Goal: Transaction & Acquisition: Purchase product/service

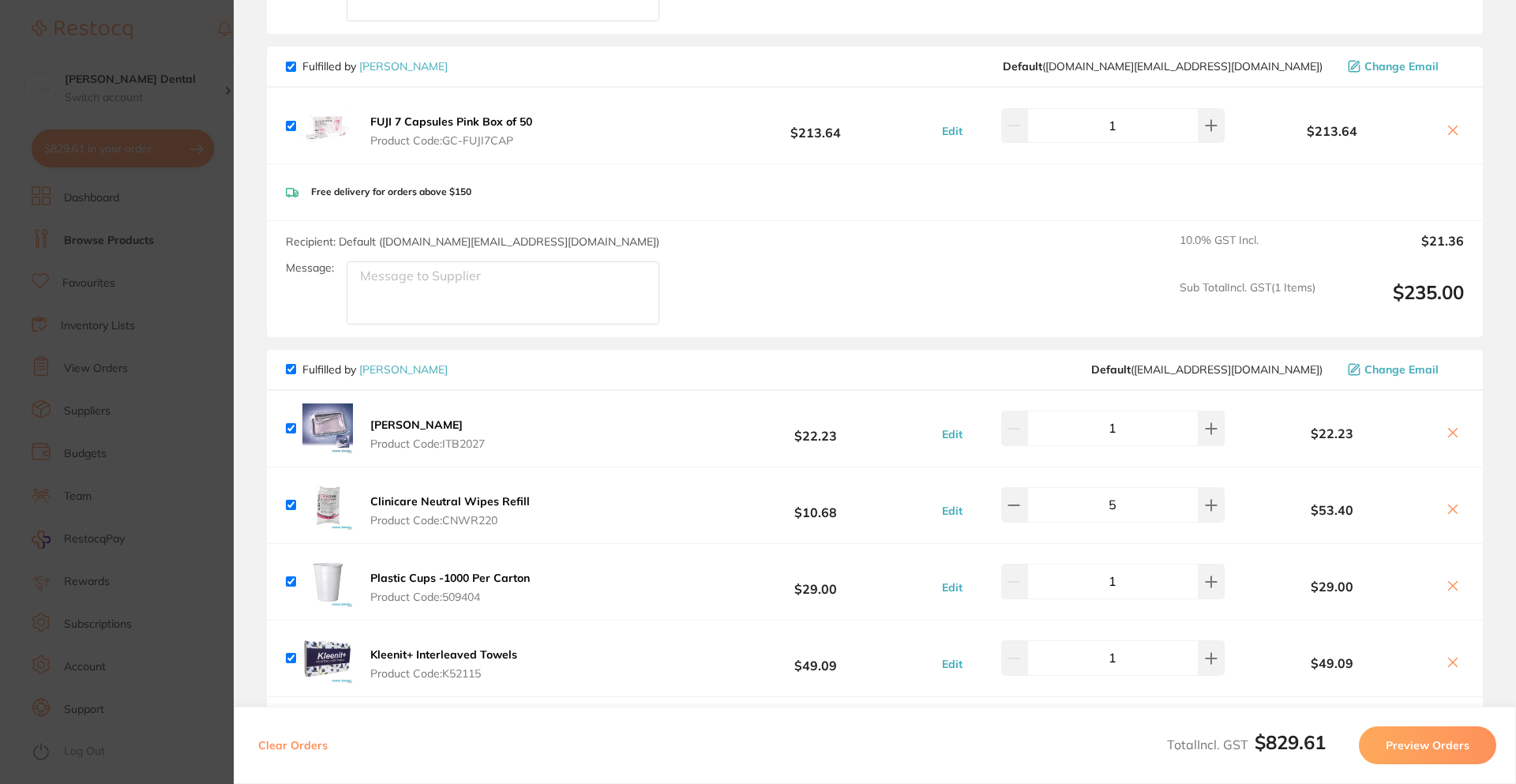
scroll to position [1342, 0]
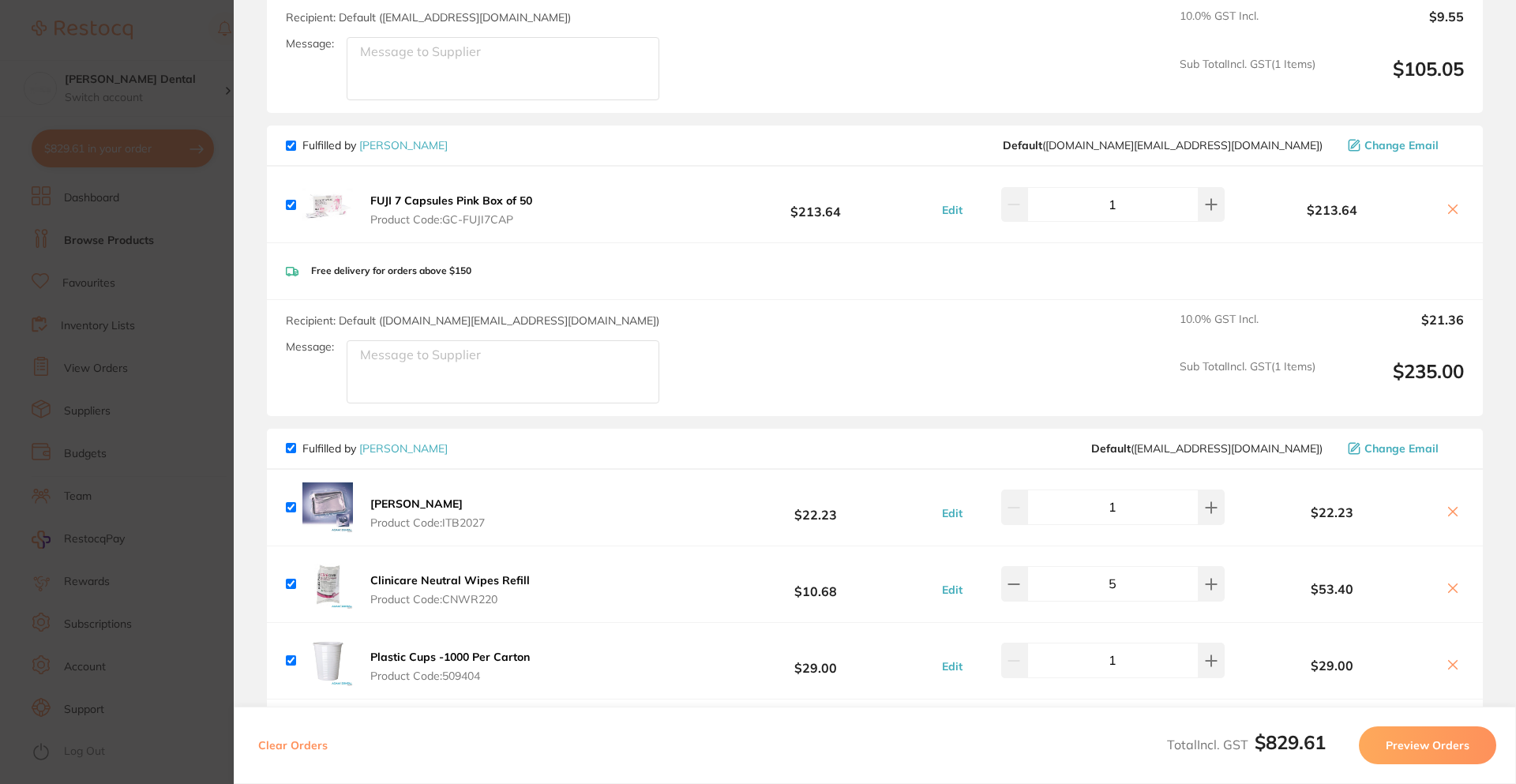
click at [1450, 203] on icon at bounding box center [1453, 210] width 13 height 13
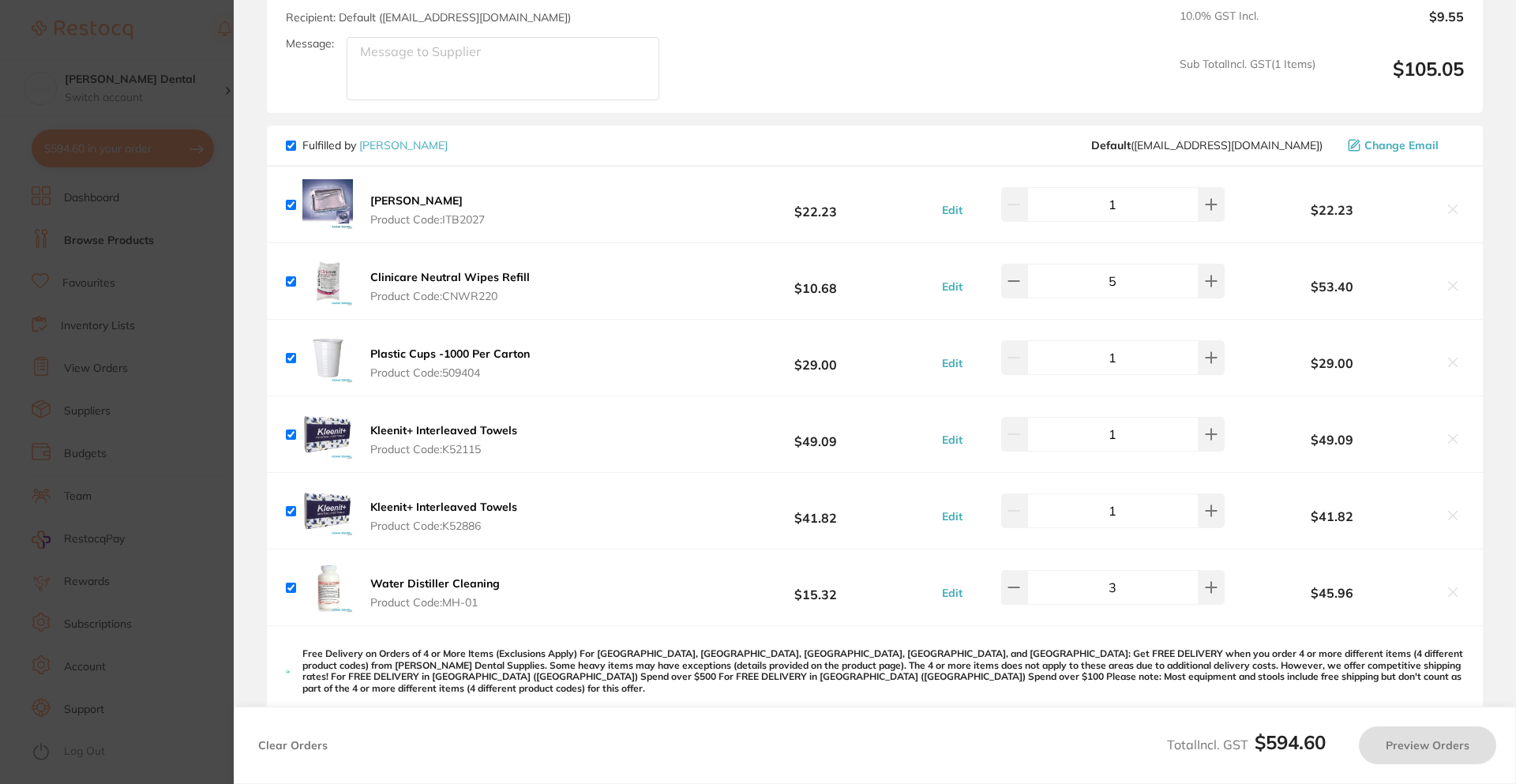
checkbox input "true"
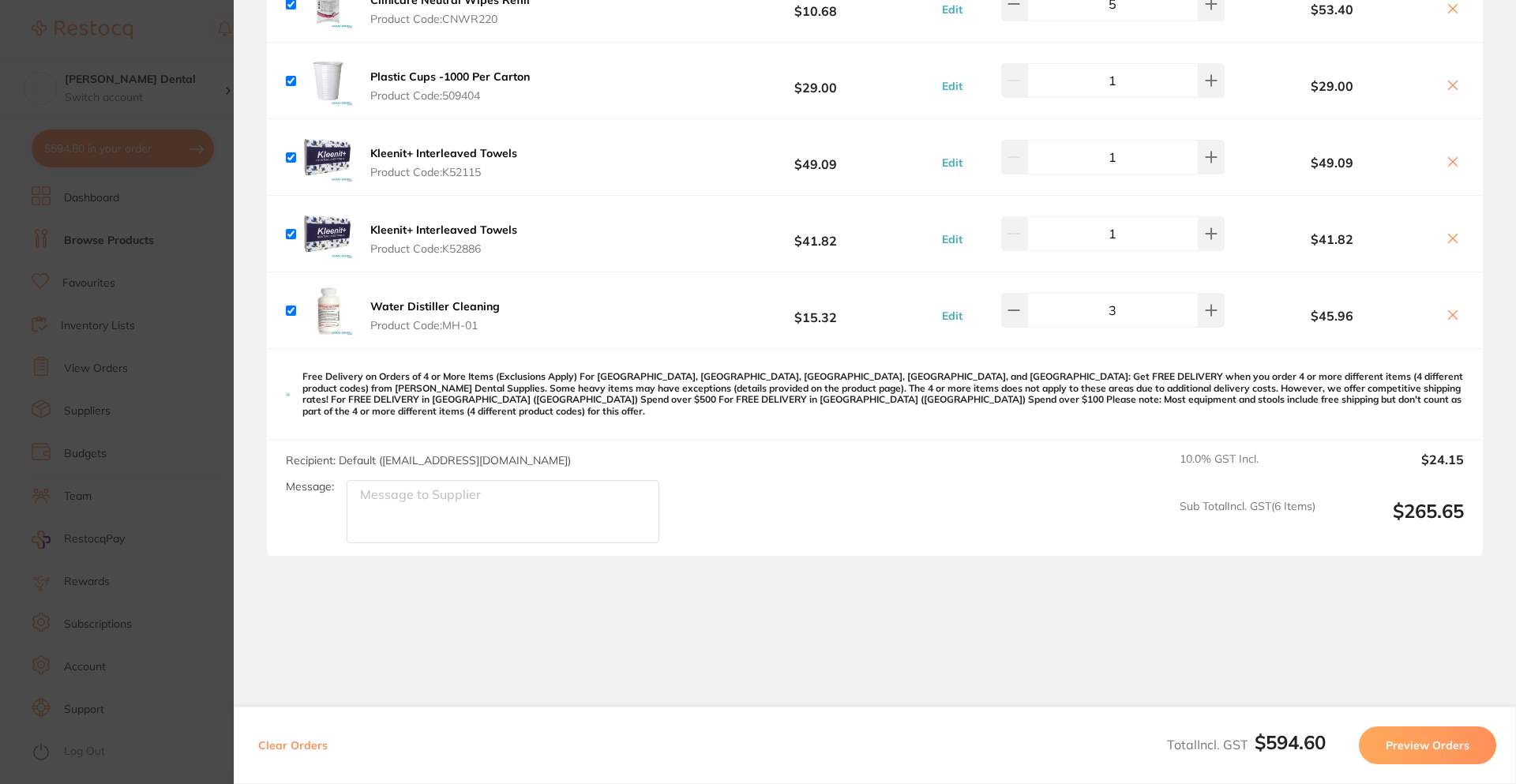
scroll to position [1636, 0]
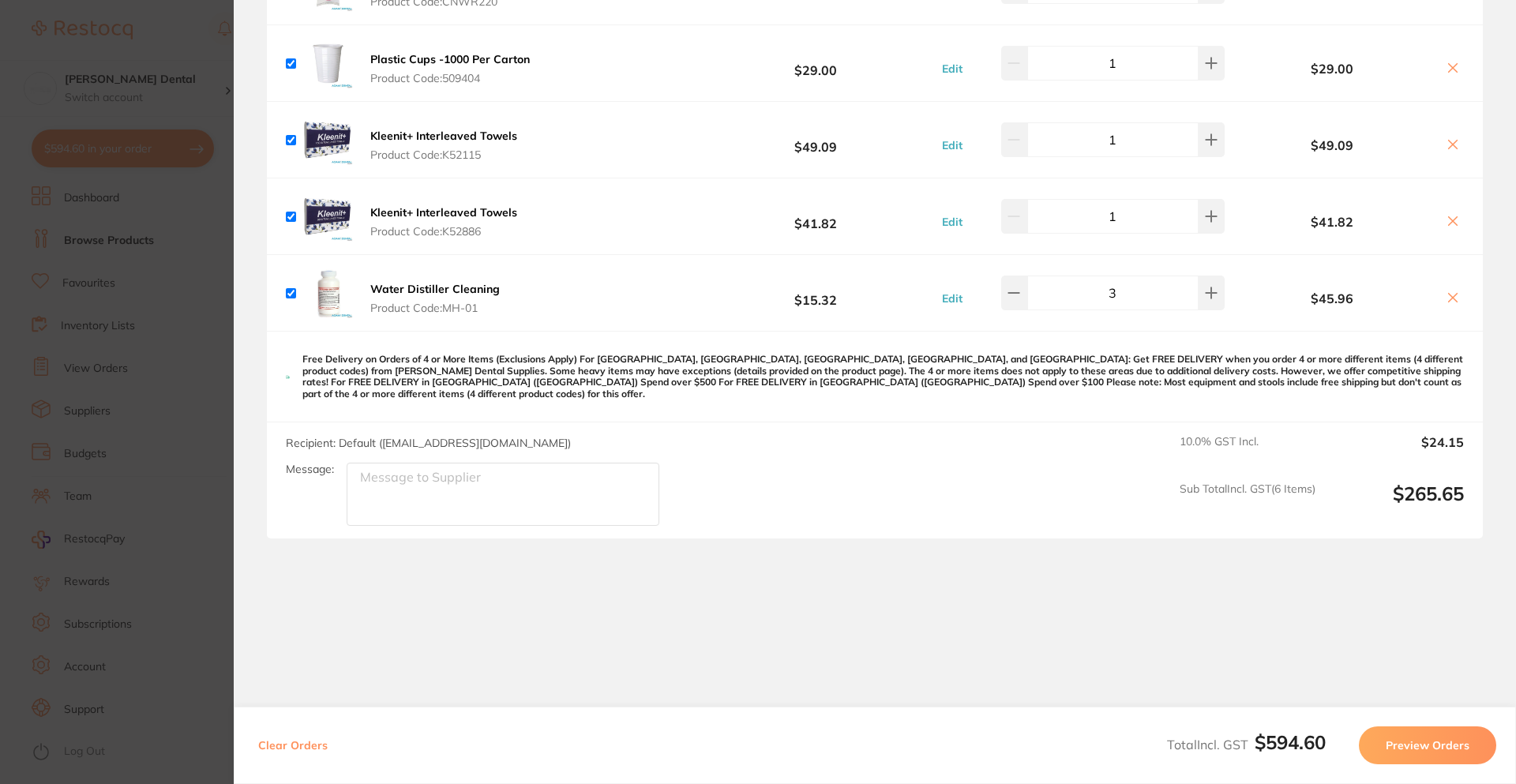
click at [1411, 733] on button "Preview Orders" at bounding box center [1428, 745] width 137 height 38
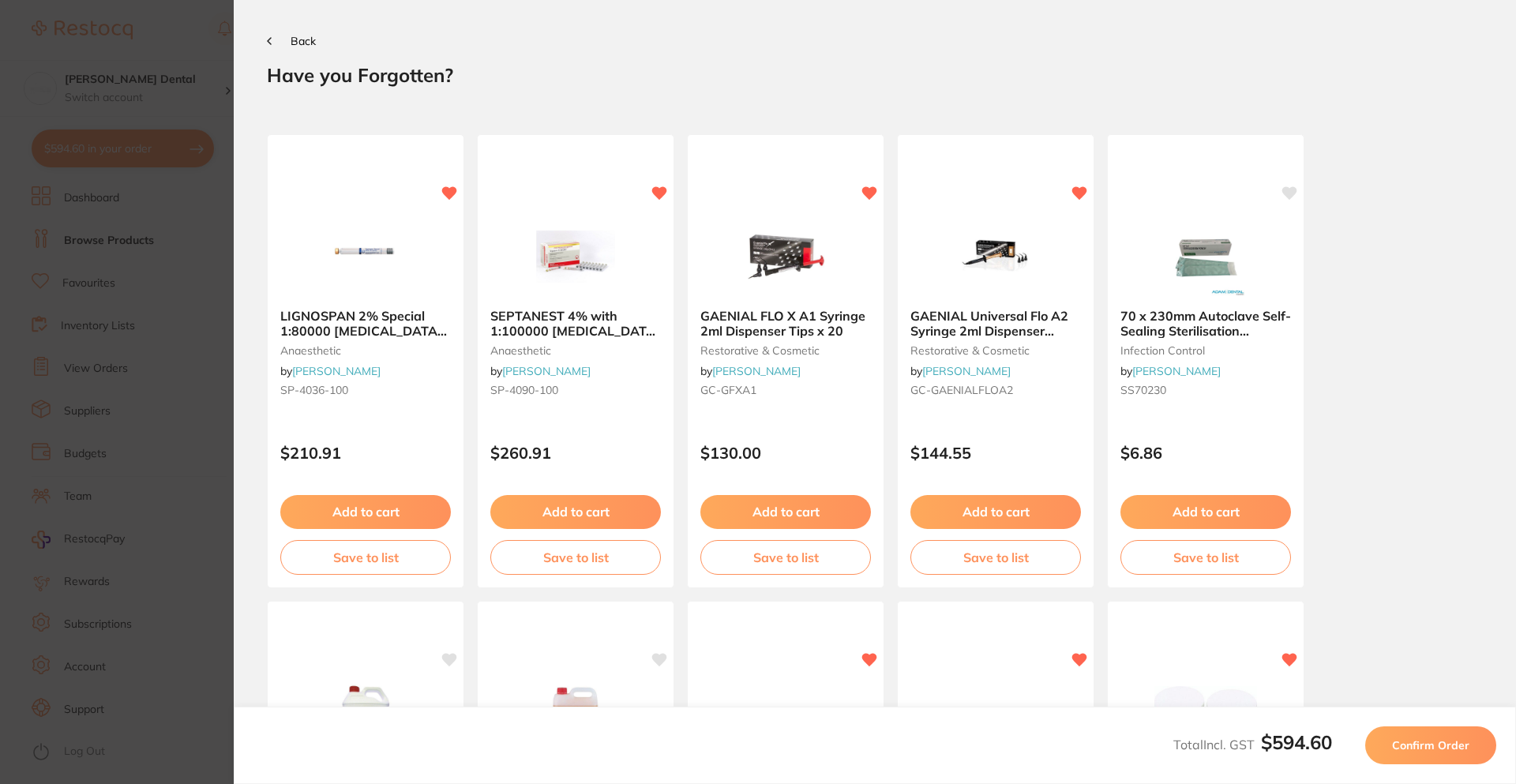
scroll to position [0, 0]
drag, startPoint x: 1414, startPoint y: 747, endPoint x: 1455, endPoint y: 749, distance: 41.0
click at [1413, 746] on span "Confirm Order" at bounding box center [1430, 745] width 77 height 14
click at [1455, 749] on span "Confirm Order" at bounding box center [1430, 745] width 77 height 14
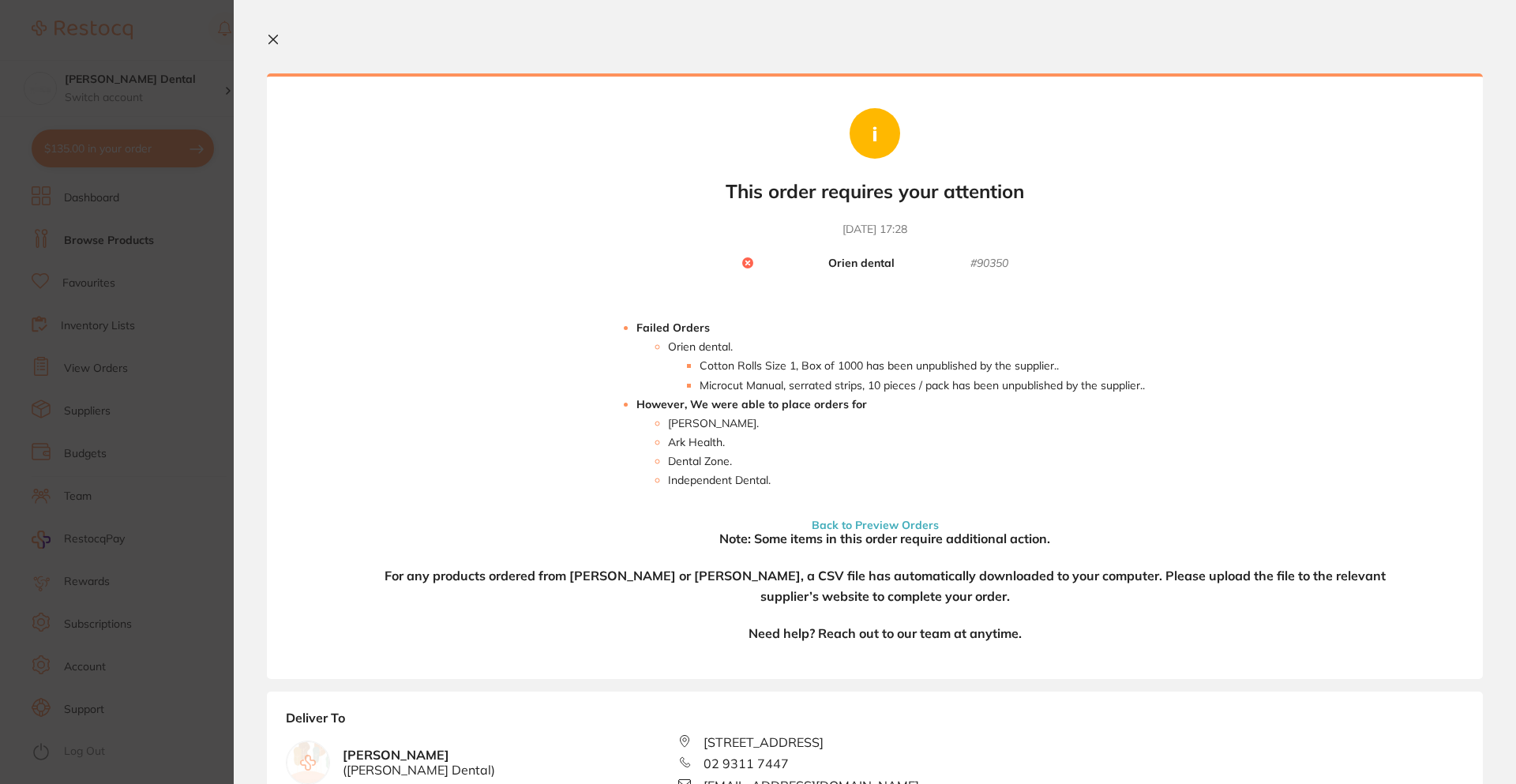
click at [861, 461] on ul "[PERSON_NAME] . Ark Health . Dental Zone . Independent Dental ." at bounding box center [890, 451] width 509 height 69
click at [272, 35] on icon at bounding box center [273, 40] width 13 height 13
click at [1087, 375] on ul "[PERSON_NAME] Orotol Plus Daily Suction Cleaning 2.5ltr Bottle by Matrixdental …" at bounding box center [876, 449] width 1216 height 454
